Goal: Task Accomplishment & Management: Manage account settings

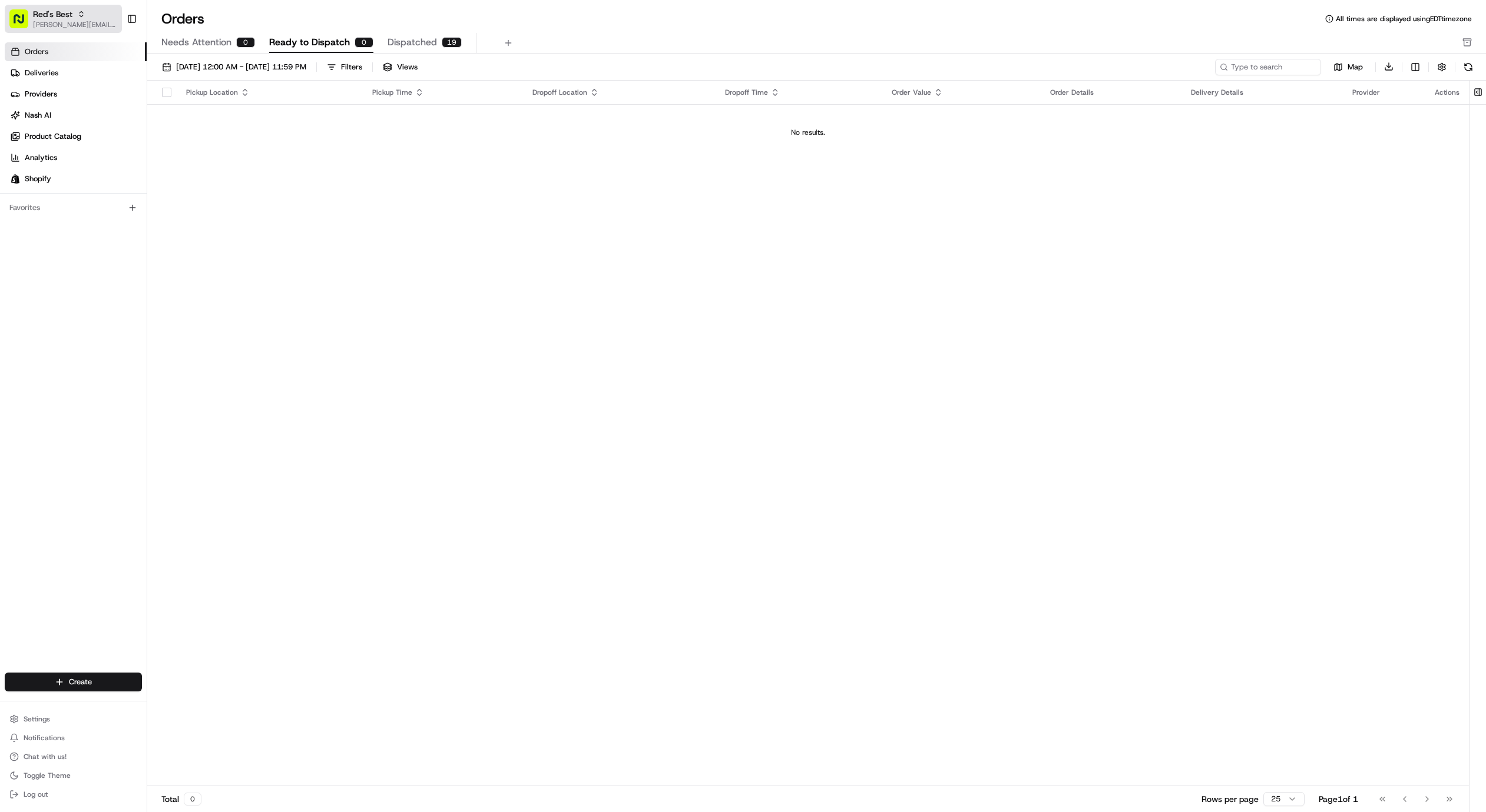
click at [72, 13] on div "Red's Best" at bounding box center [75, 14] width 84 height 12
type input "king of pr"
click at [241, 62] on div "[PERSON_NAME] of Prussia" at bounding box center [211, 60] width 171 height 23
drag, startPoint x: 106, startPoint y: 712, endPoint x: 100, endPoint y: 705, distance: 9.2
click at [106, 712] on button "Settings" at bounding box center [73, 719] width 137 height 17
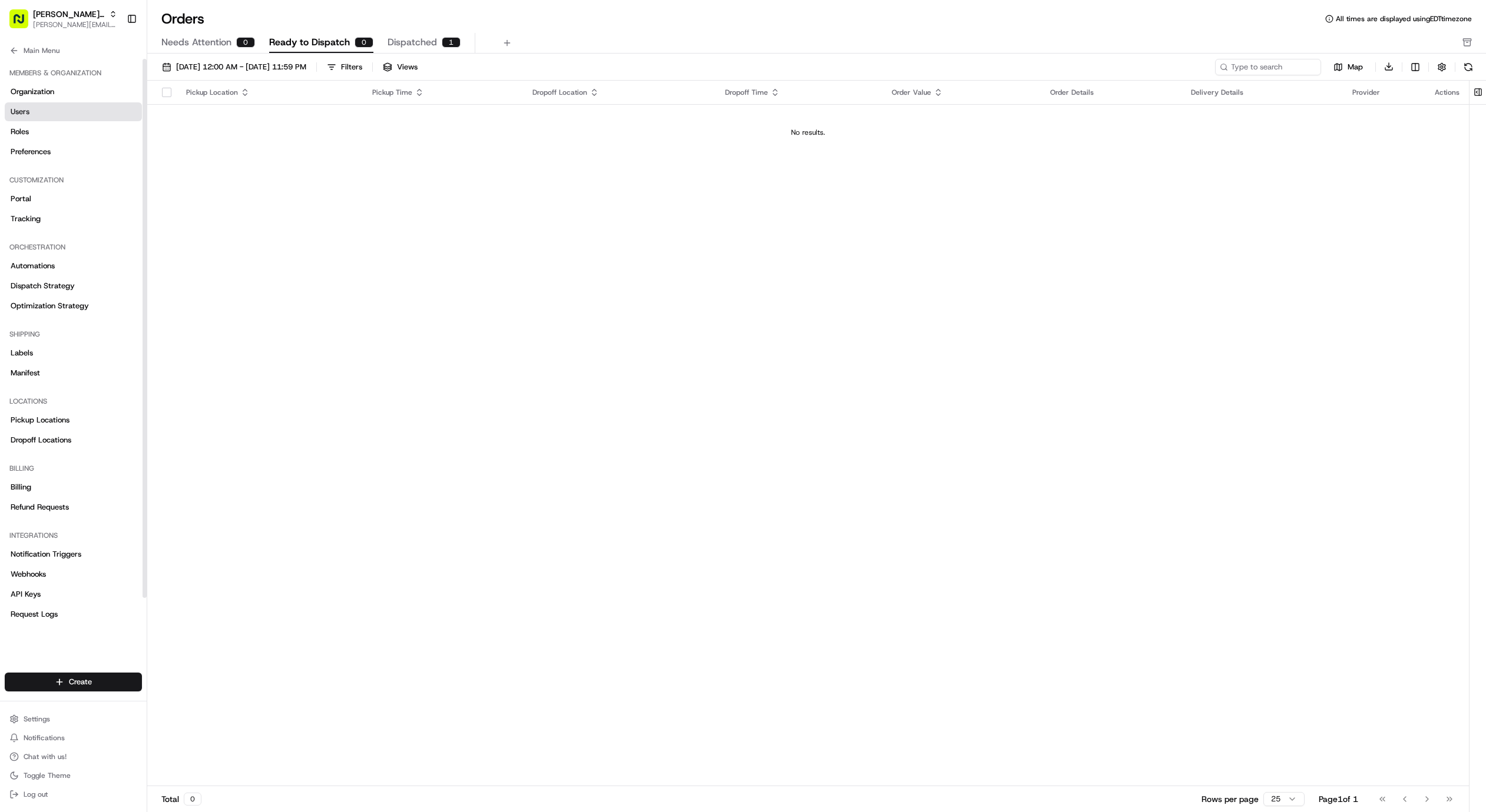
click at [68, 113] on link "Users" at bounding box center [73, 112] width 137 height 19
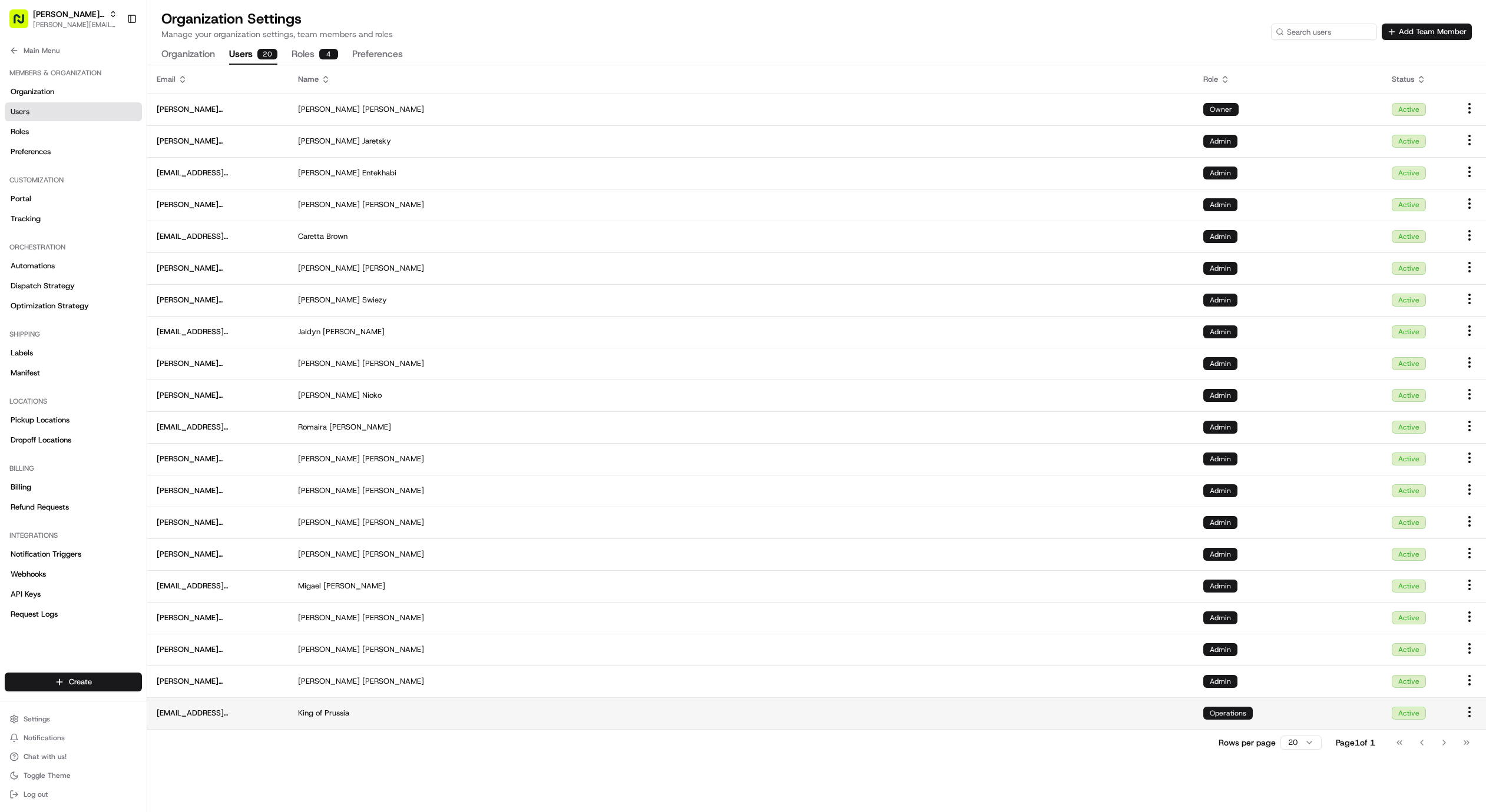
click at [203, 714] on span "[EMAIL_ADDRESS][DOMAIN_NAME]" at bounding box center [218, 714] width 122 height 11
